Goal: Task Accomplishment & Management: Complete application form

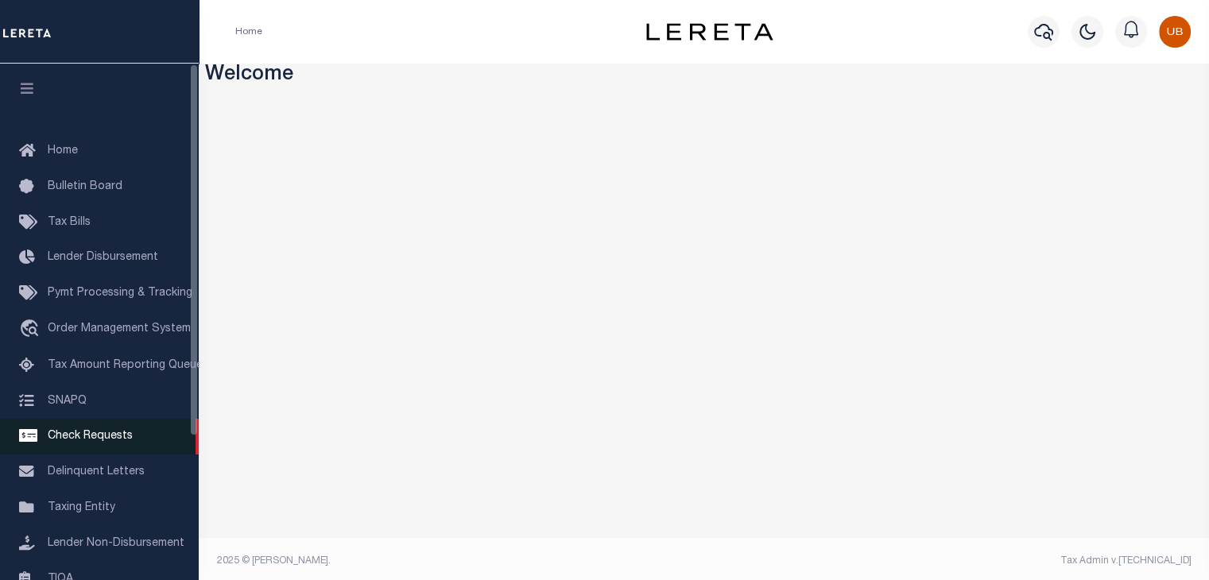
scroll to position [197, 0]
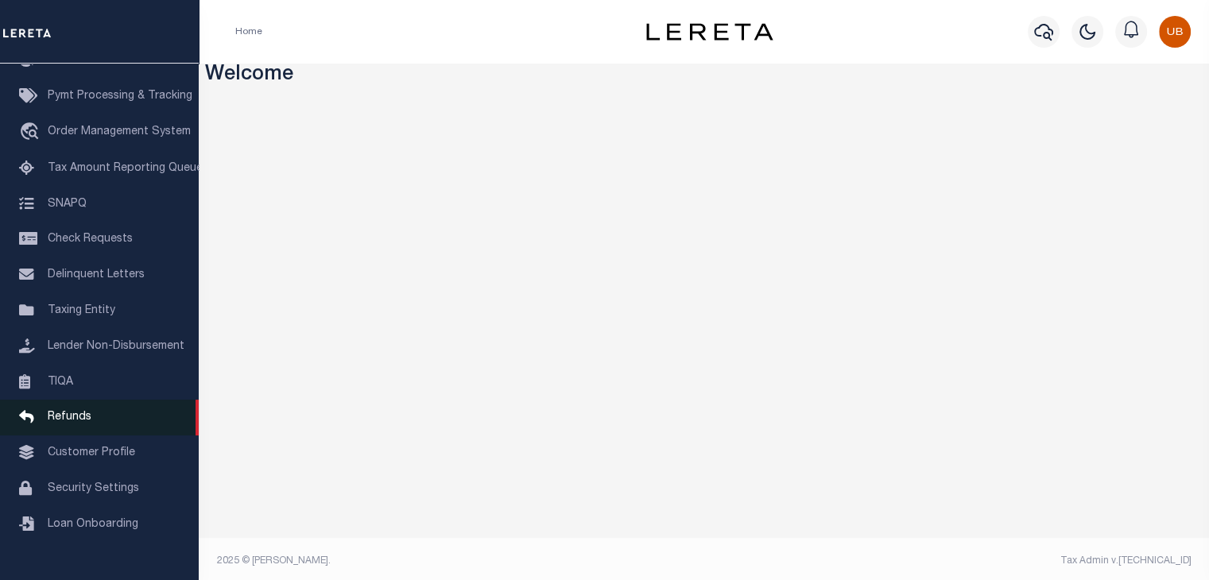
click at [101, 435] on link "Refunds" at bounding box center [99, 418] width 199 height 36
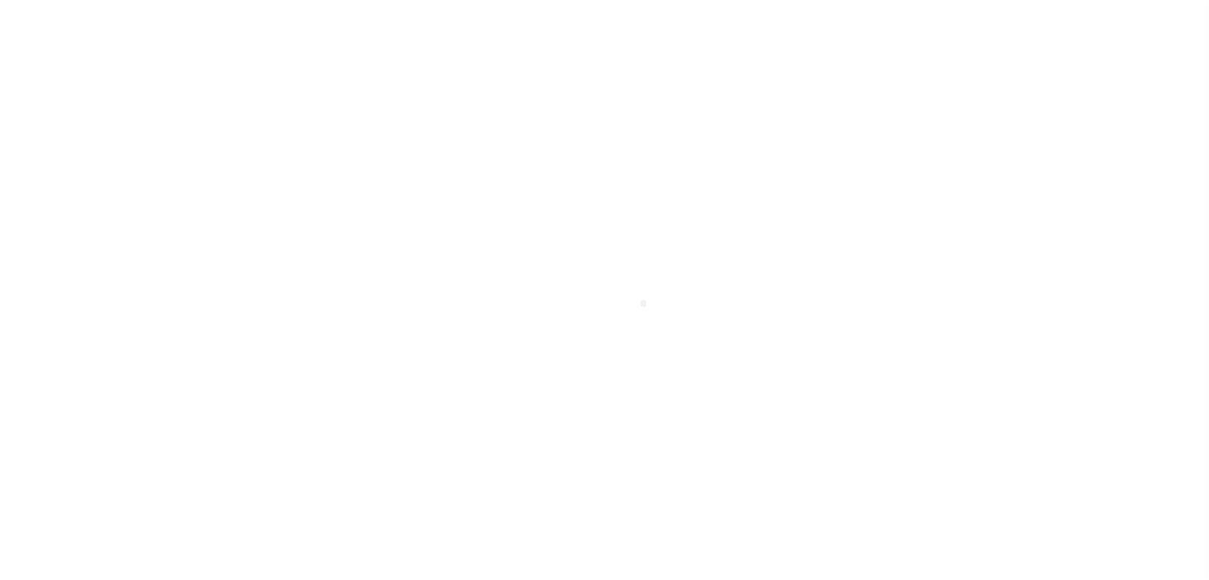
scroll to position [184, 0]
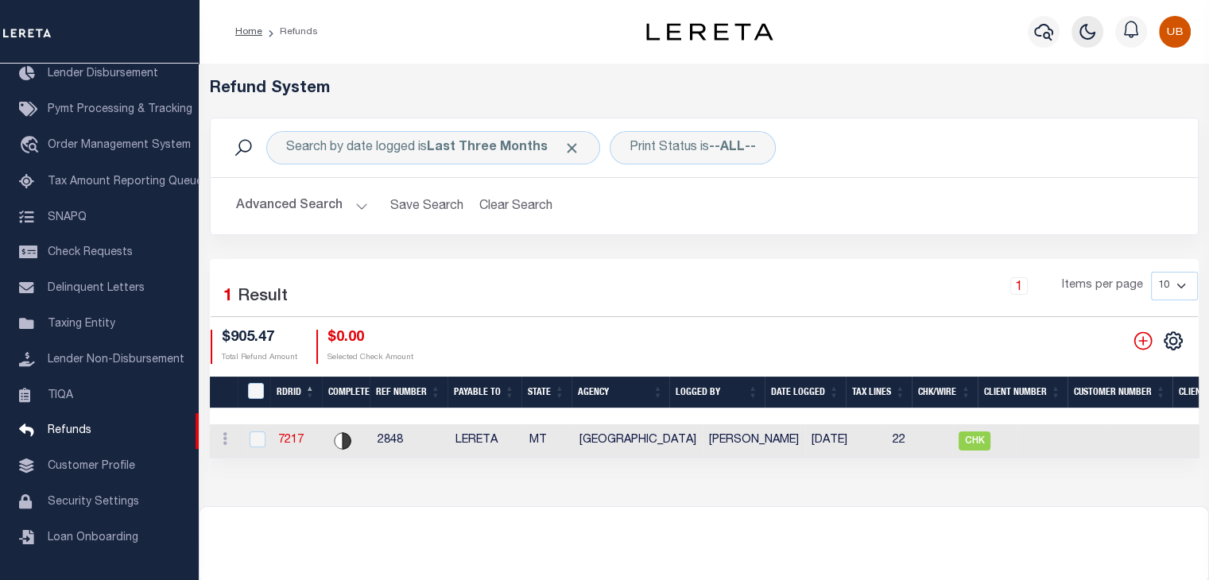
click at [1089, 42] on button "button" at bounding box center [1087, 32] width 32 height 32
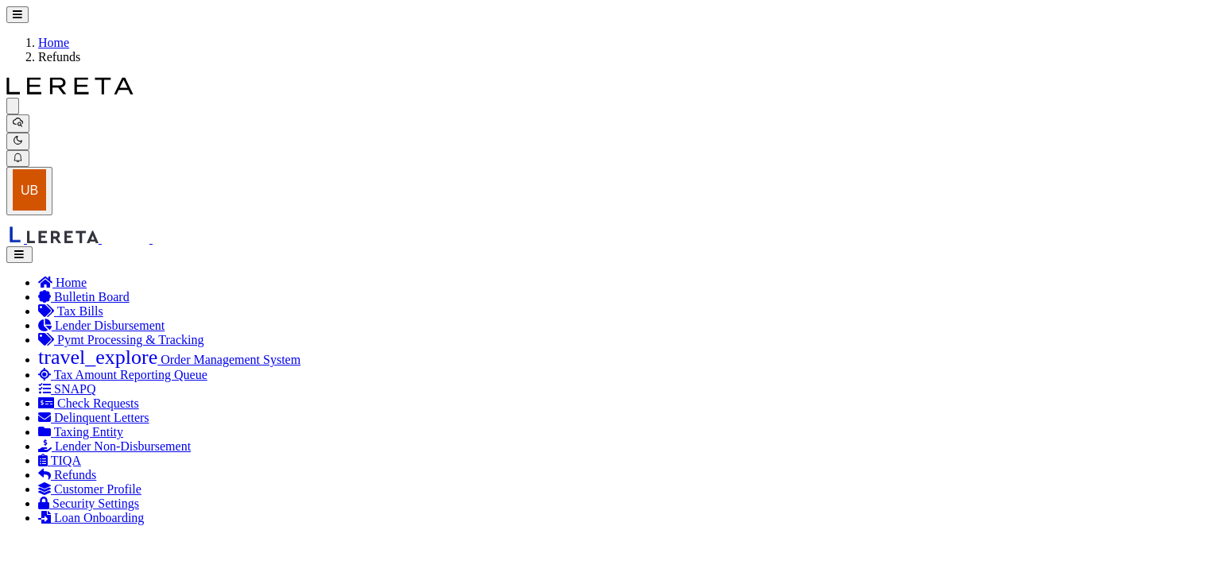
checkbox input "true"
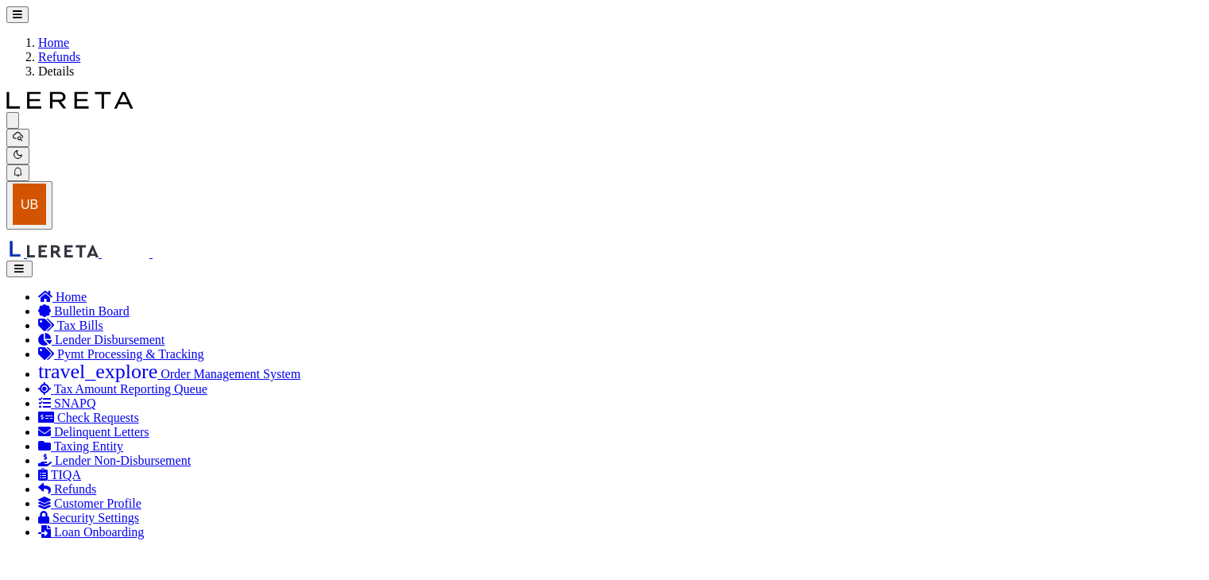
radio input "true"
type input "2848"
type input "$905.47"
select select "MT"
type input "LERETA"
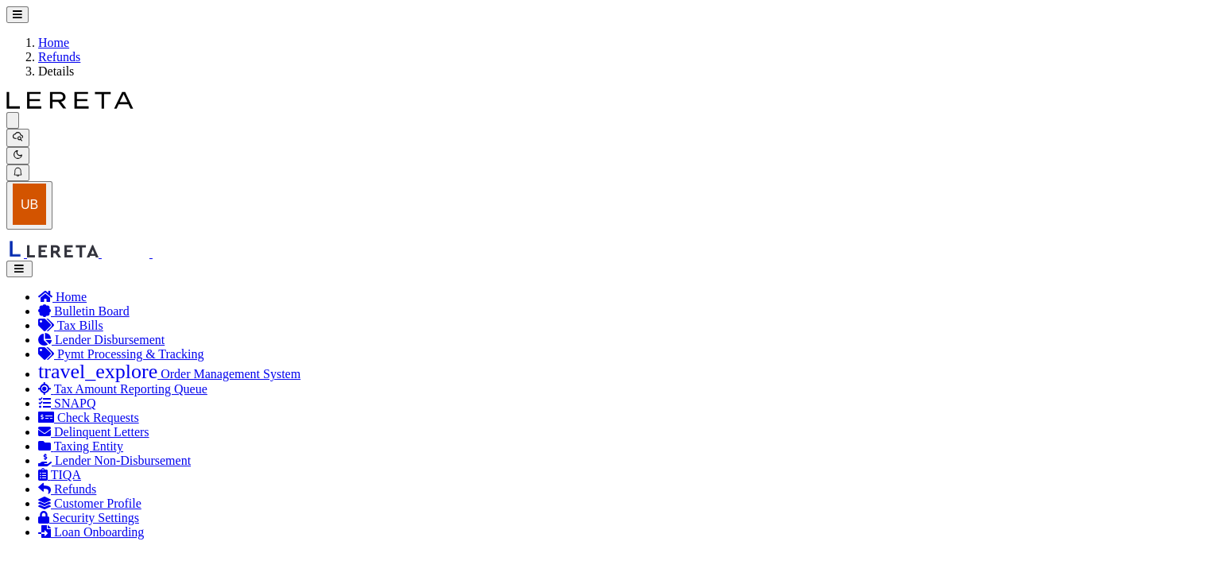
select select
select select "COL"
select select "OVP"
type input "8821 2424 4110"
select select "FDX"
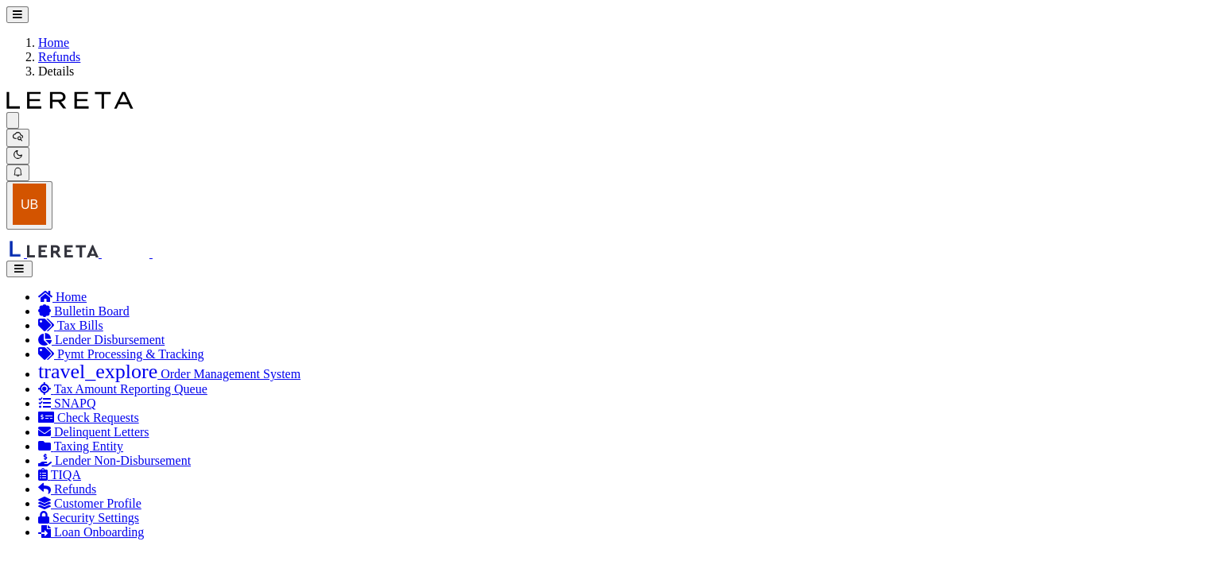
type input "06/18/2025"
type textarea "ENDORSING CK TO LENDER. THIS CHECK WILL BE MAILED ON 6-6-25"
type input "Martinez, Myrna"
type input "06/04/2025"
select select "3009900000"
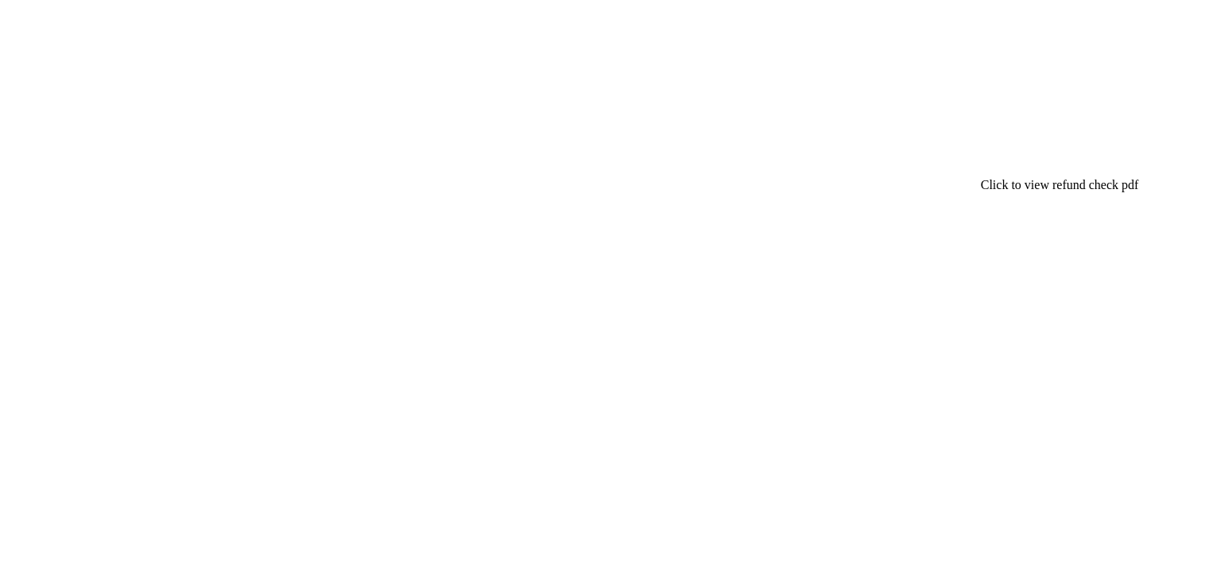
checkbox input "true"
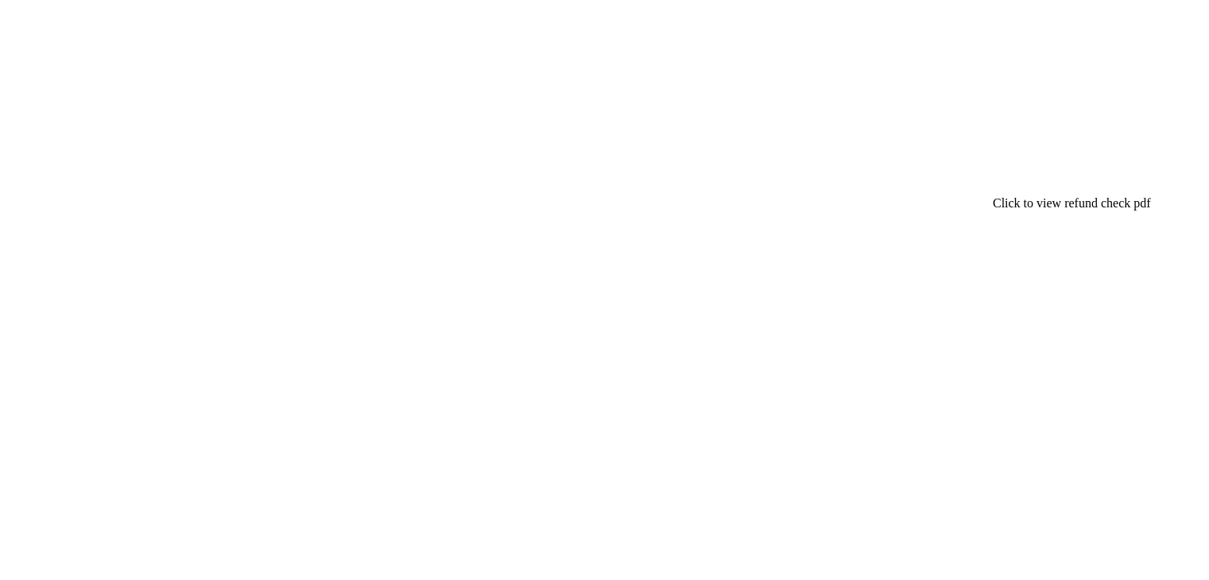
checkbox input "false"
checkbox input "true"
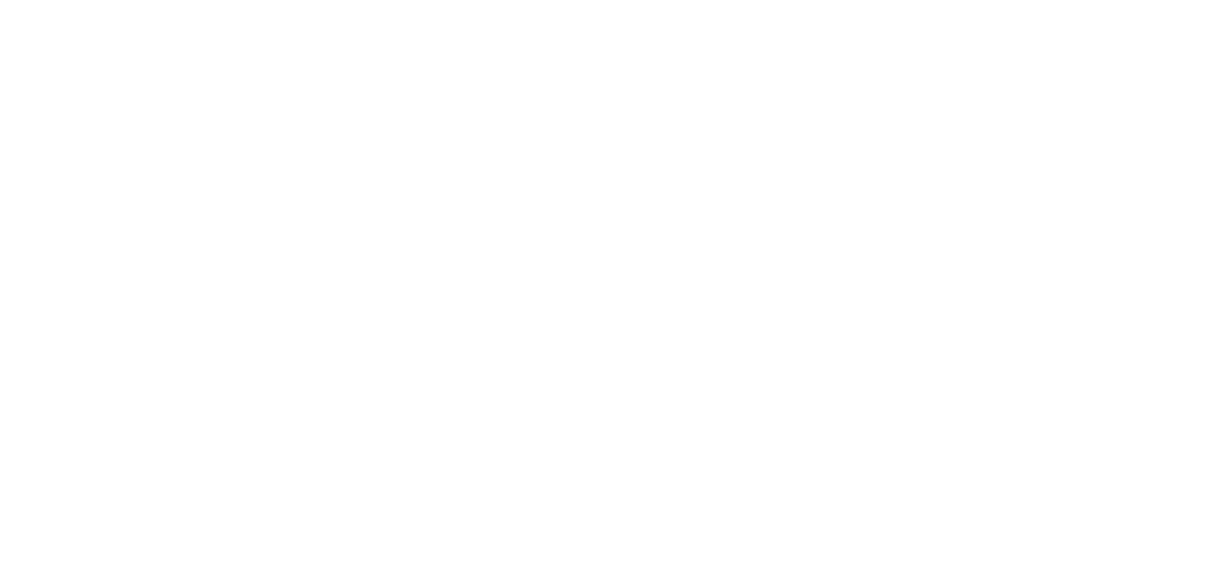
checkbox input "true"
checkbox input "false"
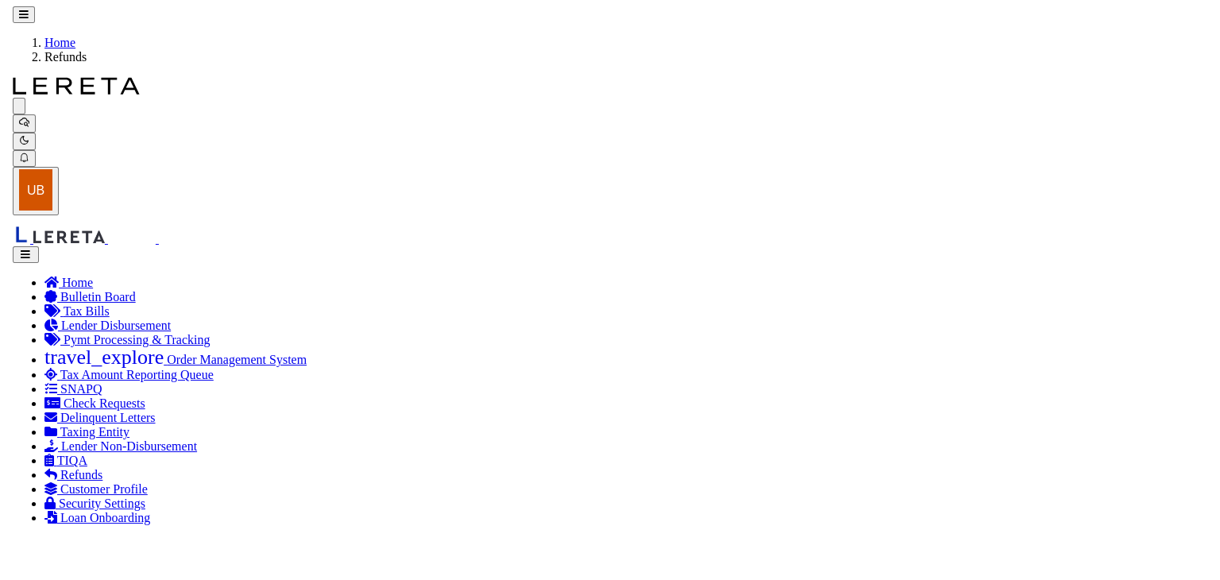
scroll to position [0, 556]
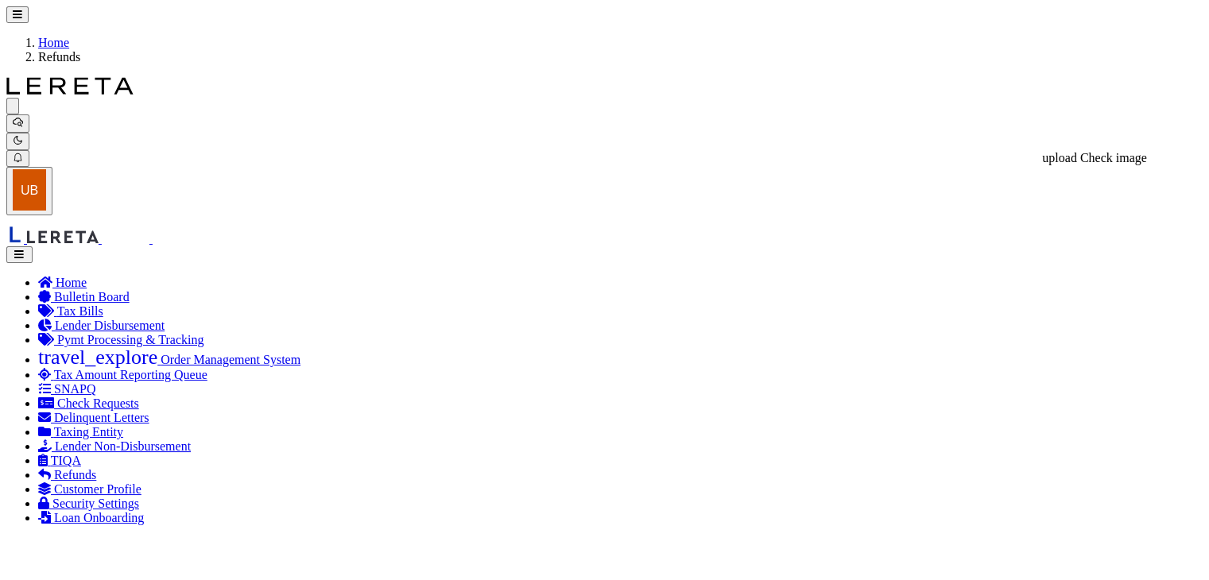
checkbox input "true"
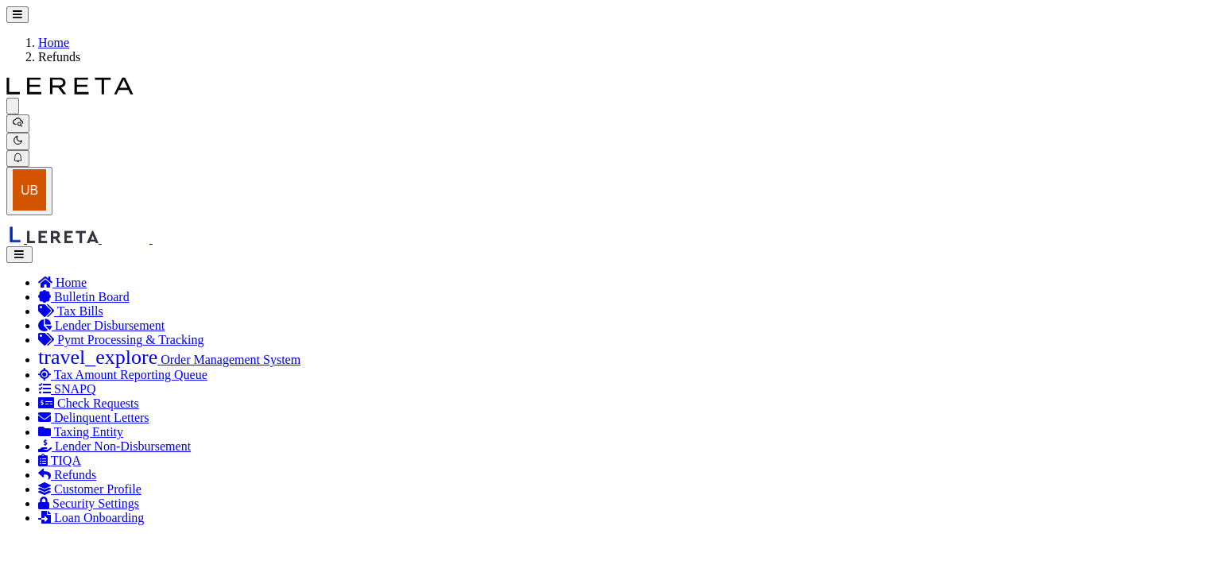
drag, startPoint x: 455, startPoint y: 421, endPoint x: 125, endPoint y: 417, distance: 330.6
checkbox input "false"
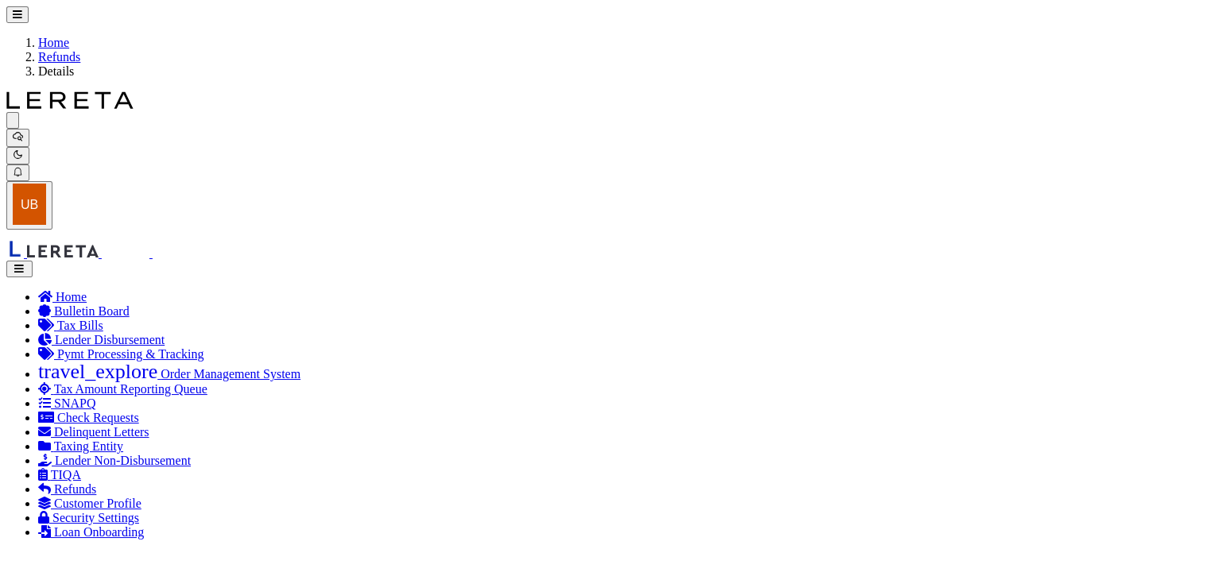
type input "$905.47"
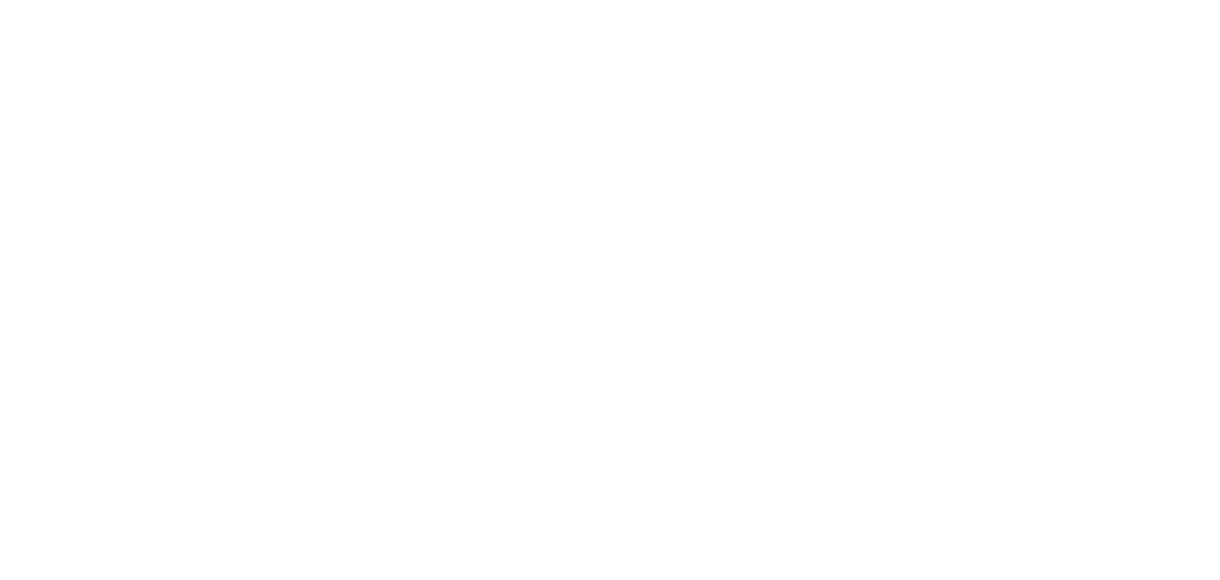
scroll to position [0, 785]
checkbox input "true"
